Goal: Information Seeking & Learning: Learn about a topic

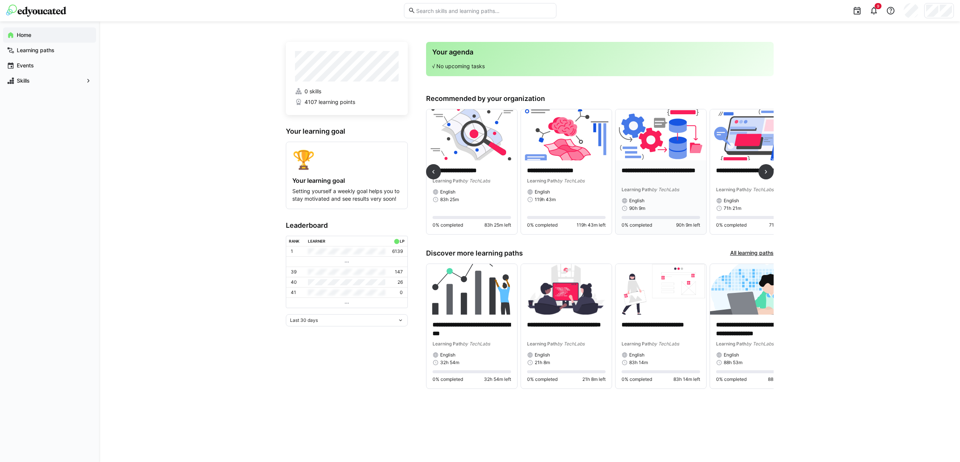
scroll to position [0, 27]
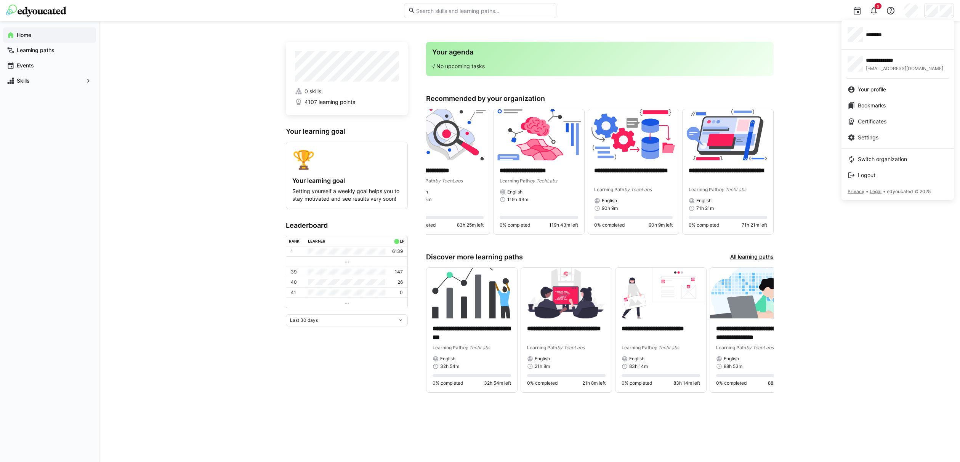
click at [311, 180] on div at bounding box center [480, 231] width 960 height 462
click at [0, 0] on app-navigation-label "Learning paths" at bounding box center [0, 0] width 0 height 0
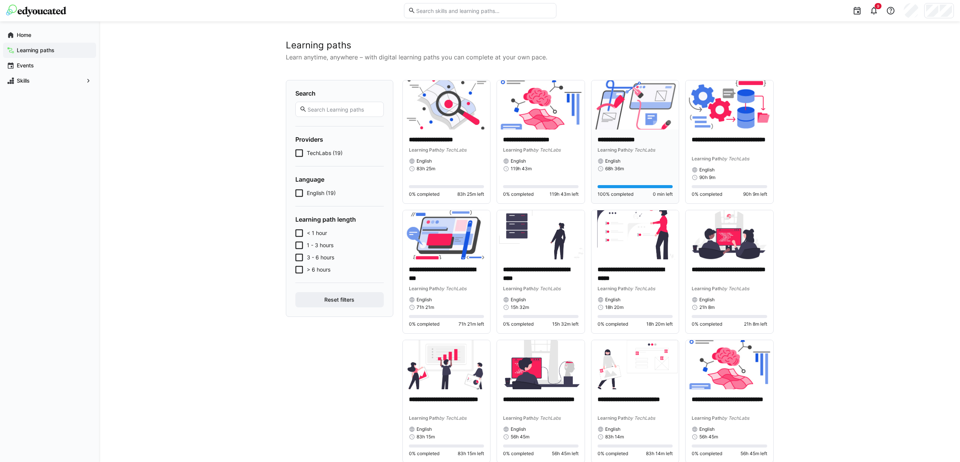
click at [609, 135] on div "**********" at bounding box center [636, 167] width 88 height 74
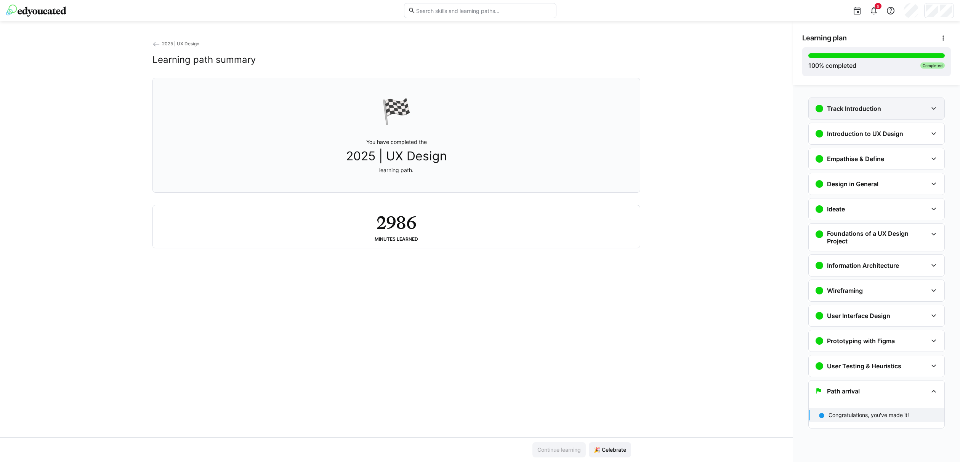
drag, startPoint x: 932, startPoint y: 112, endPoint x: 928, endPoint y: 113, distance: 3.9
click at [932, 112] on eds-icon at bounding box center [933, 108] width 9 height 9
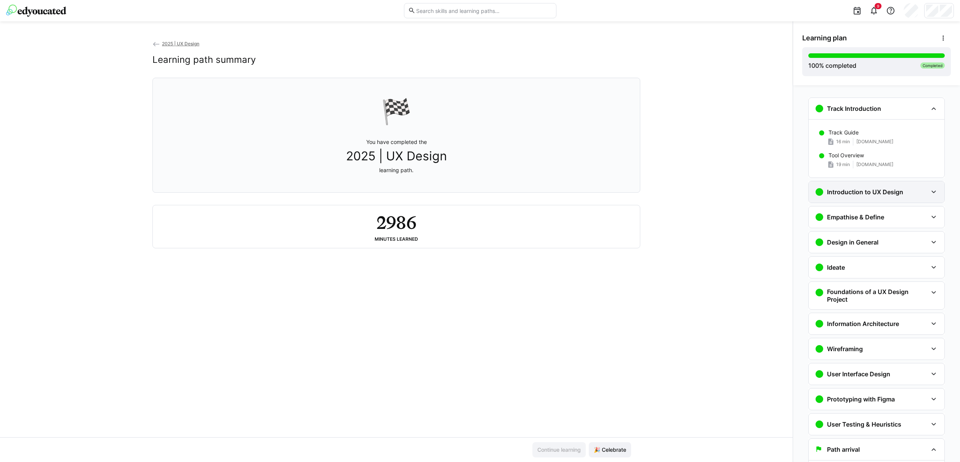
click at [929, 191] on eds-icon at bounding box center [933, 192] width 9 height 9
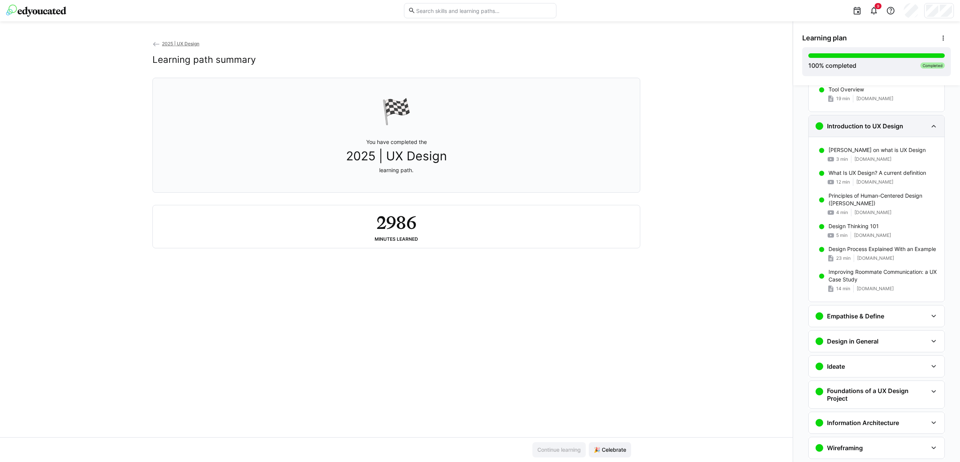
scroll to position [52, 0]
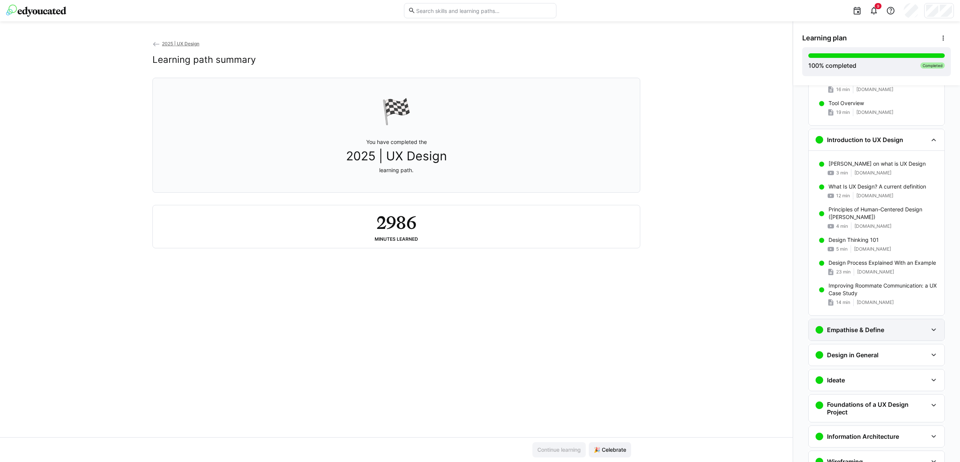
click at [932, 327] on eds-icon at bounding box center [933, 330] width 9 height 9
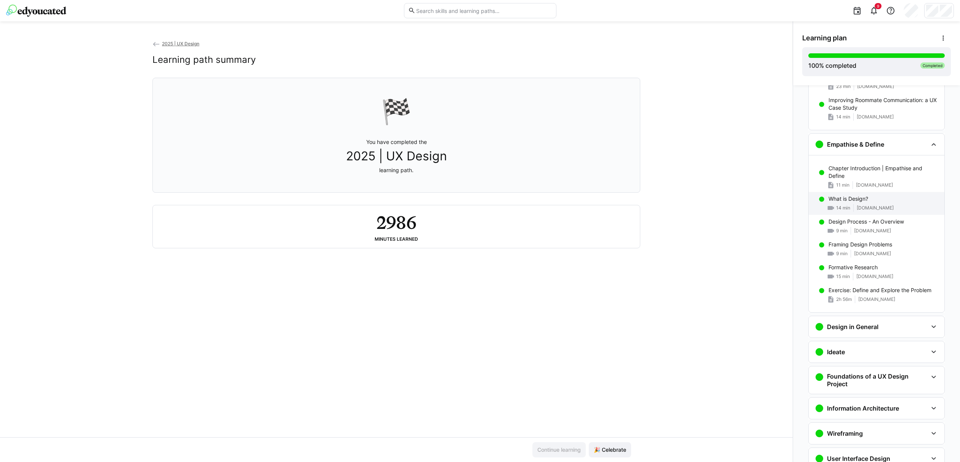
scroll to position [245, 0]
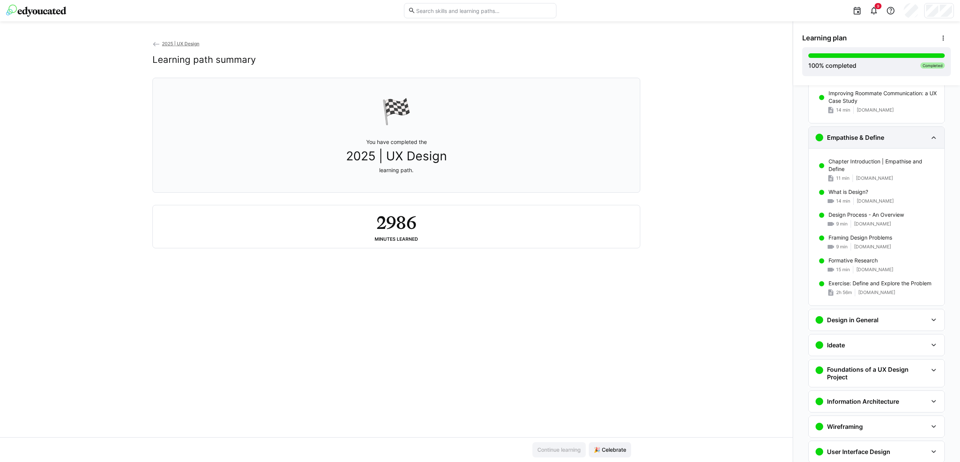
drag, startPoint x: 871, startPoint y: 136, endPoint x: 821, endPoint y: 138, distance: 49.9
click at [821, 138] on div "Empathise & Define" at bounding box center [871, 137] width 113 height 9
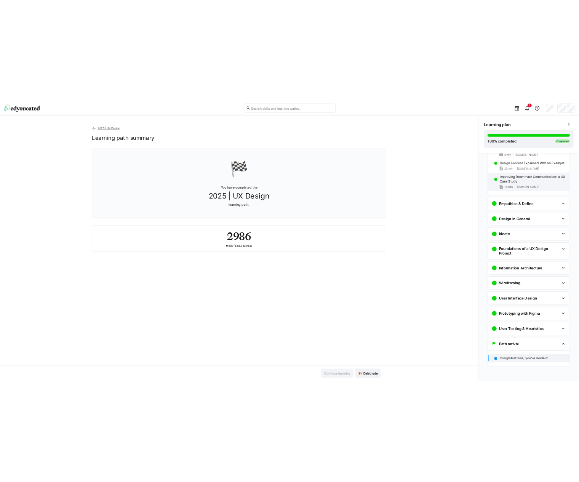
scroll to position [213, 0]
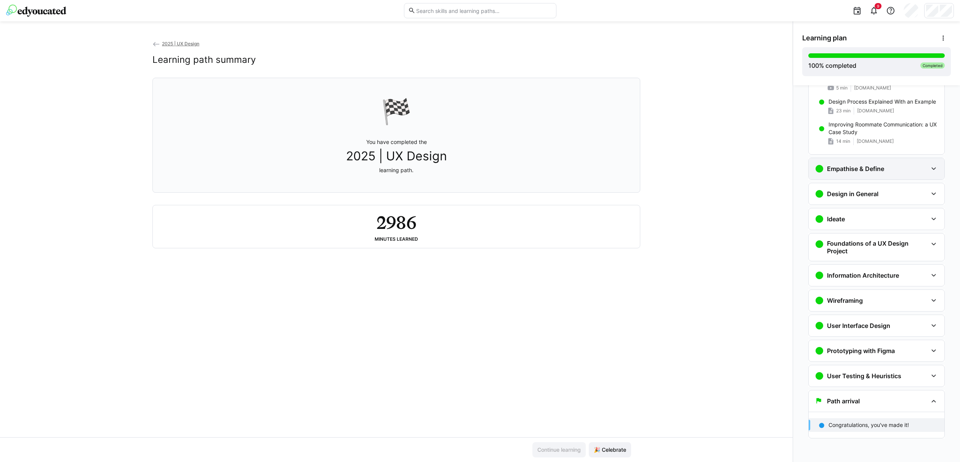
copy h3 "Empathise & Define"
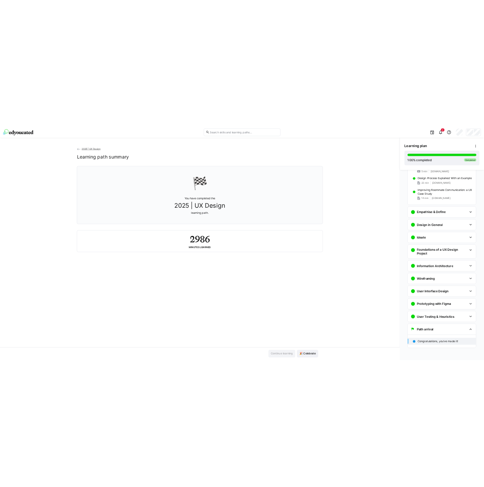
scroll to position [189, 0]
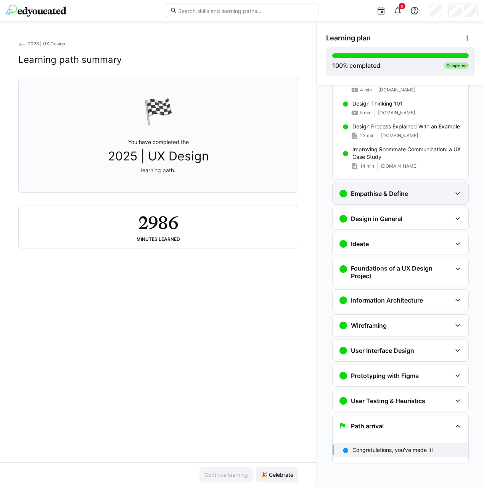
click at [453, 194] on eds-icon at bounding box center [457, 193] width 9 height 9
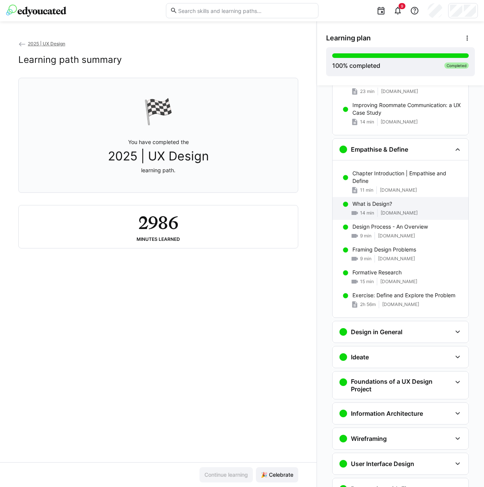
scroll to position [319, 0]
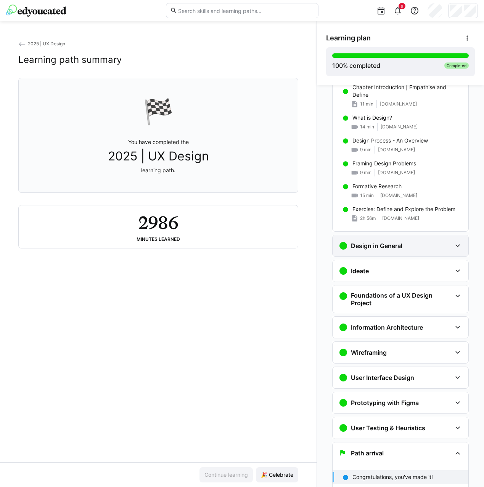
click at [453, 246] on eds-icon at bounding box center [457, 245] width 9 height 9
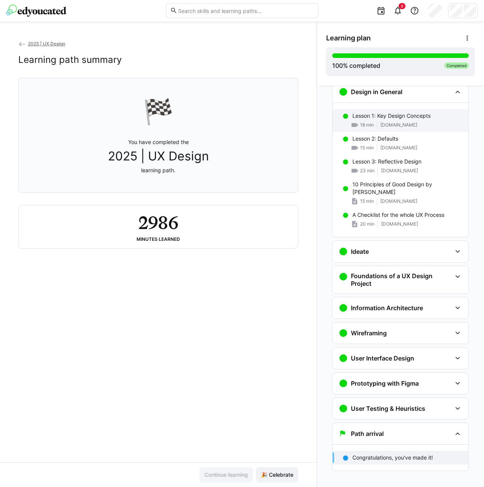
scroll to position [476, 0]
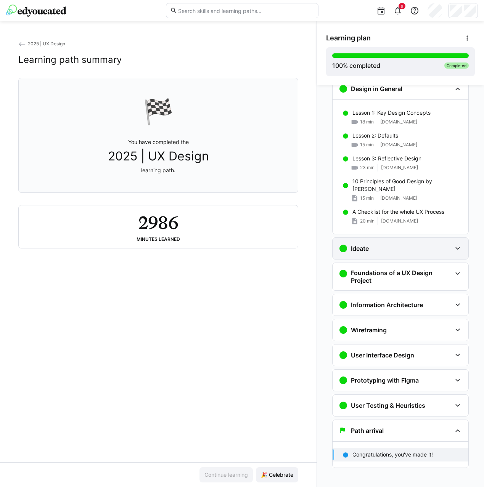
click at [453, 247] on eds-icon at bounding box center [457, 248] width 9 height 9
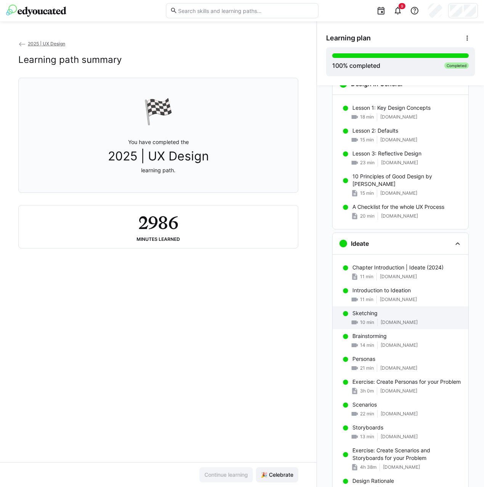
scroll to position [555, 0]
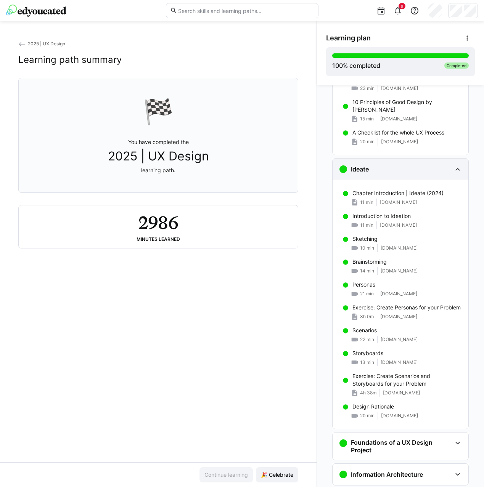
drag, startPoint x: 371, startPoint y: 170, endPoint x: 350, endPoint y: 170, distance: 20.6
click at [344, 171] on div "Ideate" at bounding box center [394, 169] width 113 height 9
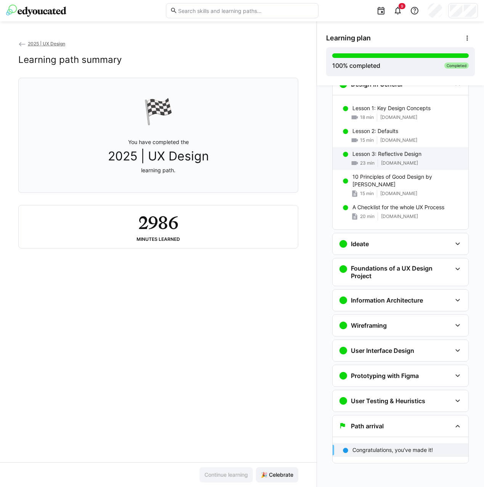
scroll to position [481, 0]
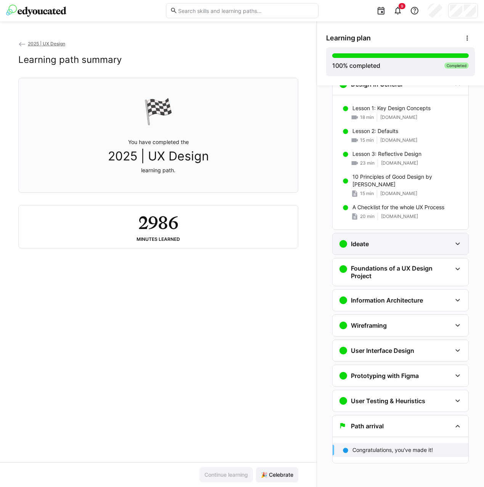
copy h3 "Ideate"
drag, startPoint x: 453, startPoint y: 245, endPoint x: 445, endPoint y: 229, distance: 17.2
click at [453, 245] on eds-icon at bounding box center [457, 243] width 9 height 9
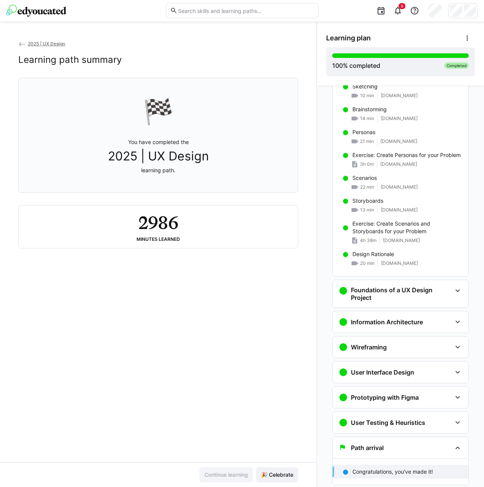
scroll to position [730, 0]
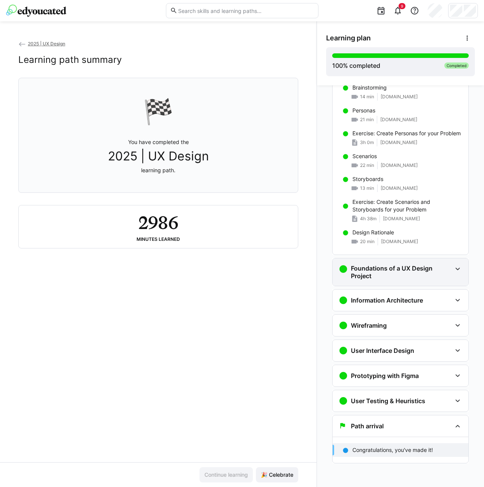
click at [455, 268] on eds-icon at bounding box center [457, 269] width 9 height 9
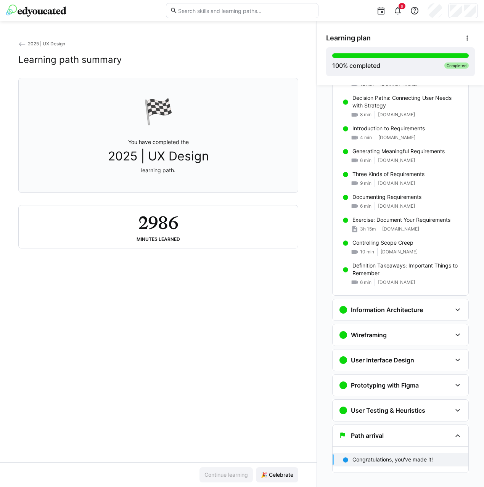
scroll to position [1306, 0]
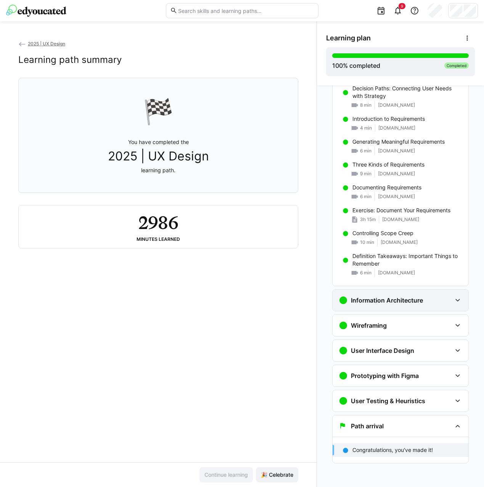
click at [381, 298] on h3 "Information Architecture" at bounding box center [387, 301] width 72 height 8
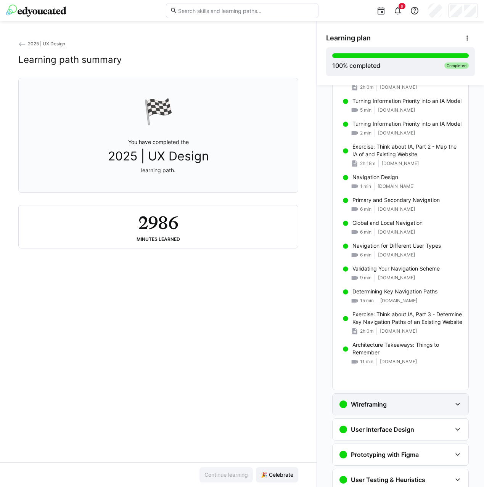
scroll to position [2043, 0]
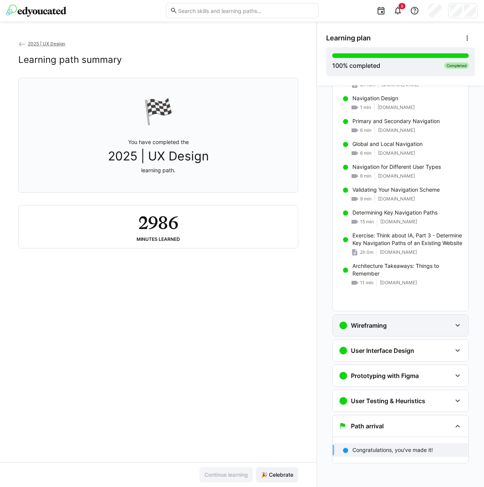
click at [440, 326] on div "Wireframing" at bounding box center [394, 325] width 113 height 9
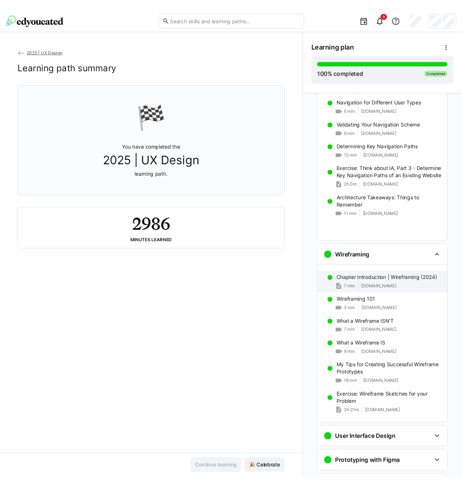
scroll to position [2208, 0]
